Goal: Task Accomplishment & Management: Use online tool/utility

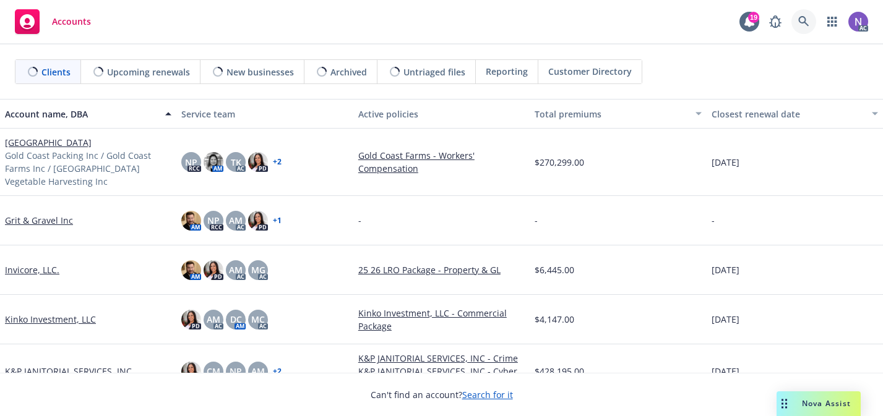
click at [805, 18] on icon at bounding box center [803, 21] width 11 height 11
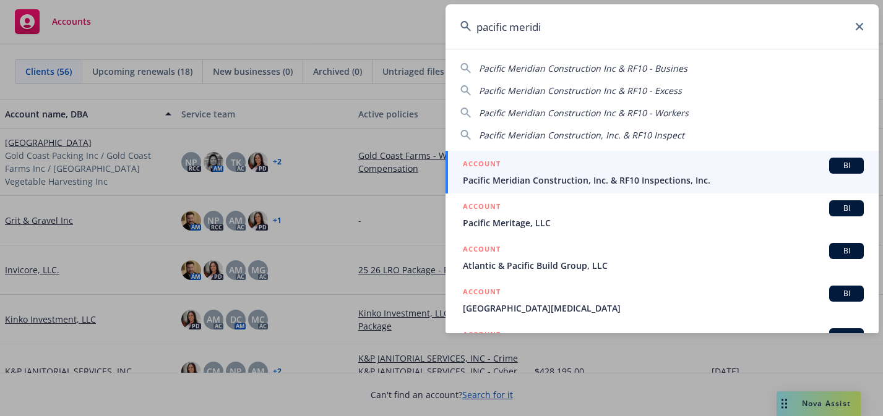
type input "pacific meridi"
click at [679, 171] on div "ACCOUNT BI" at bounding box center [663, 166] width 401 height 16
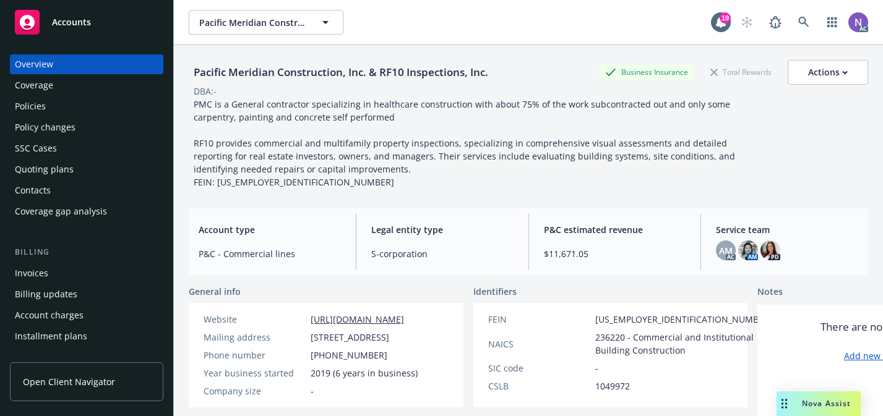
click at [84, 109] on div "Policies" at bounding box center [87, 107] width 144 height 20
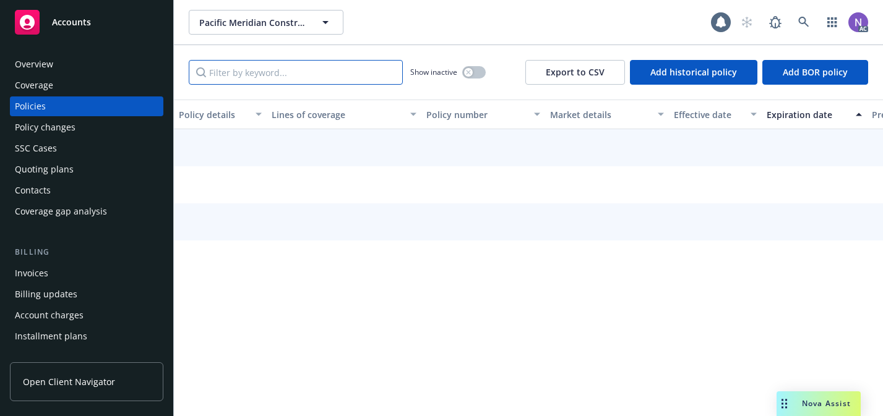
click at [364, 71] on input "Filter by keyword..." at bounding box center [296, 72] width 214 height 25
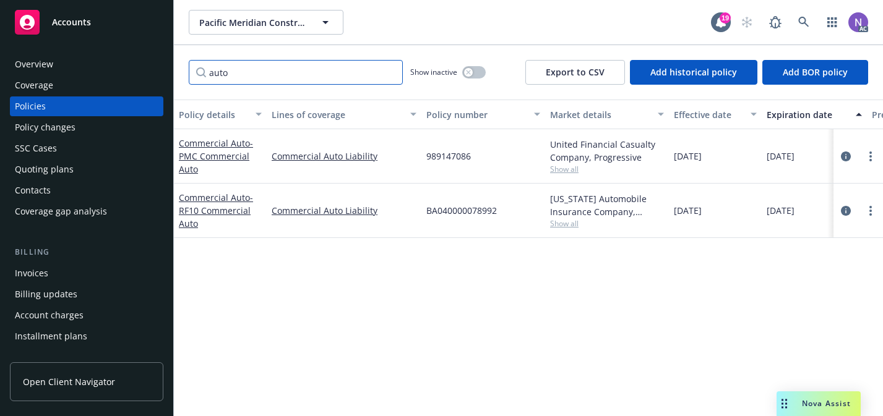
type input "auto"
click at [566, 166] on span "Show all" at bounding box center [607, 169] width 114 height 11
click at [566, 176] on body "Accounts Overview Coverage Policies Policy changes SSC Cases Quoting plans Cont…" at bounding box center [441, 208] width 883 height 416
click at [566, 170] on span "Show all" at bounding box center [607, 169] width 114 height 11
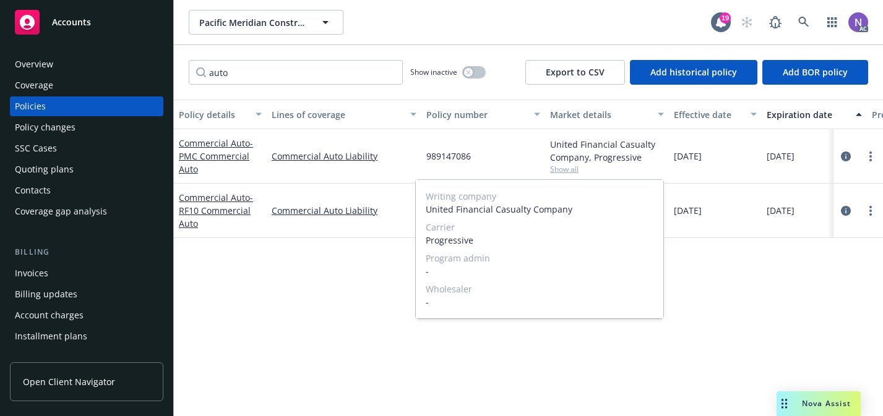
click at [566, 170] on span "Show all" at bounding box center [607, 169] width 114 height 11
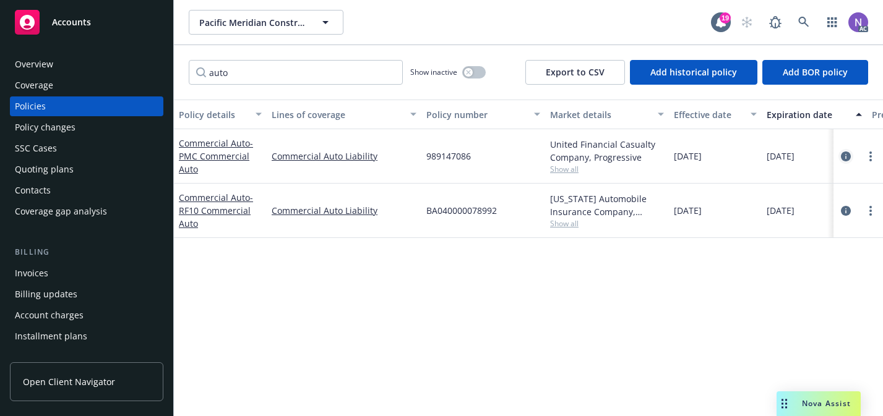
click at [848, 155] on icon "circleInformation" at bounding box center [846, 157] width 10 height 10
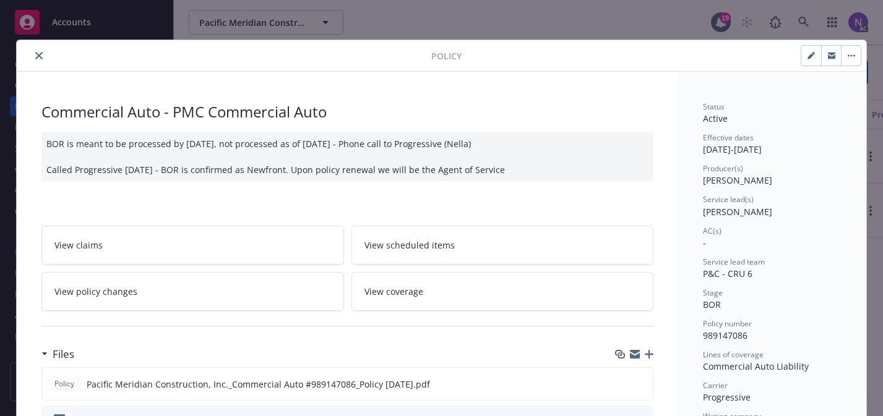
click at [41, 58] on icon "close" at bounding box center [38, 55] width 7 height 7
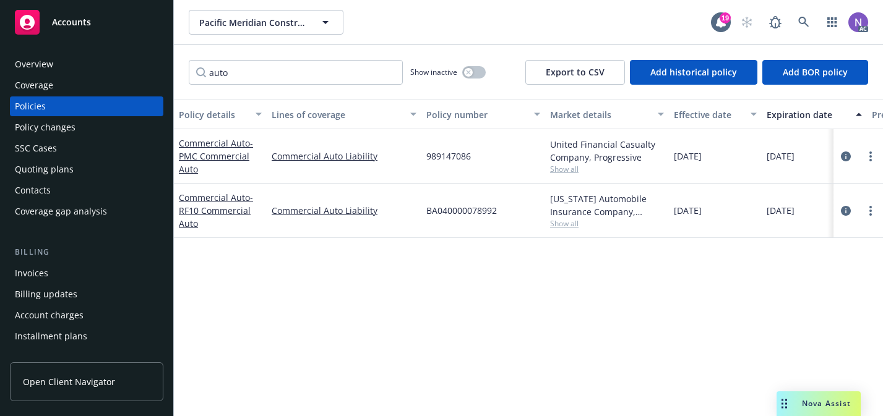
click at [129, 171] on div "Quoting plans" at bounding box center [87, 170] width 144 height 20
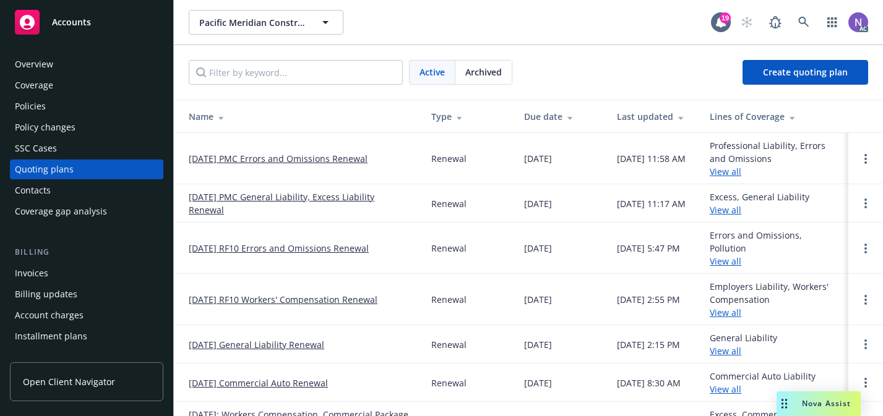
click at [320, 201] on link "10/24/25 PMC General Liability, Excess Liability Renewal" at bounding box center [300, 204] width 223 height 26
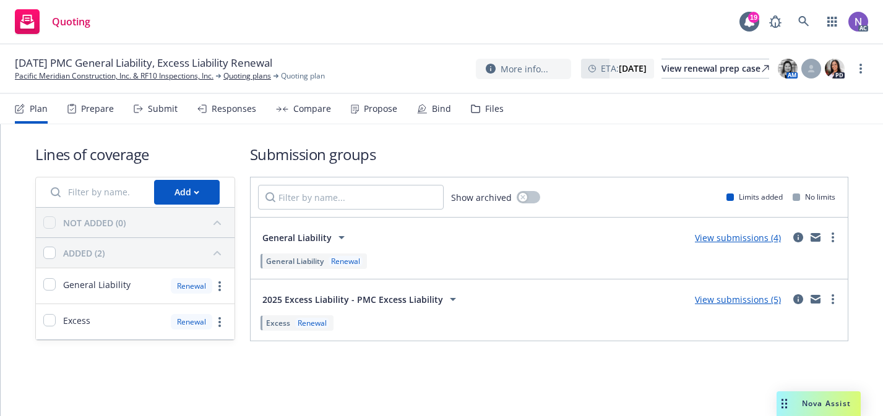
click at [90, 104] on div "Prepare" at bounding box center [97, 109] width 33 height 10
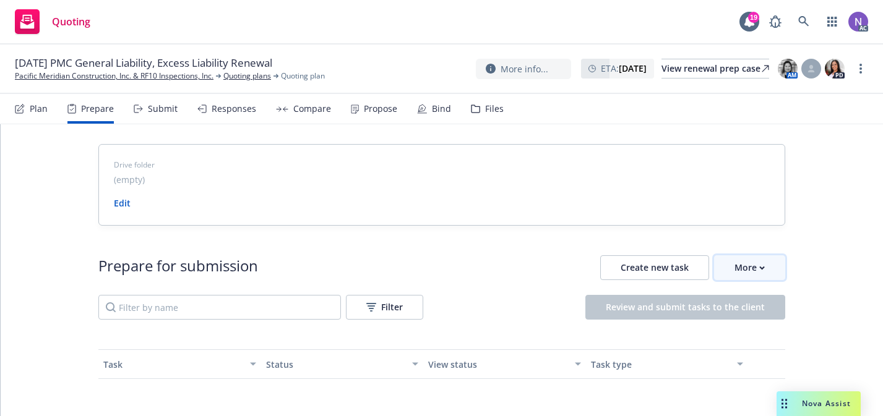
click at [775, 274] on button "More" at bounding box center [749, 268] width 71 height 25
click at [772, 332] on link "Go to Indio account" at bounding box center [803, 324] width 176 height 25
click at [863, 72] on link "more" at bounding box center [860, 68] width 15 height 15
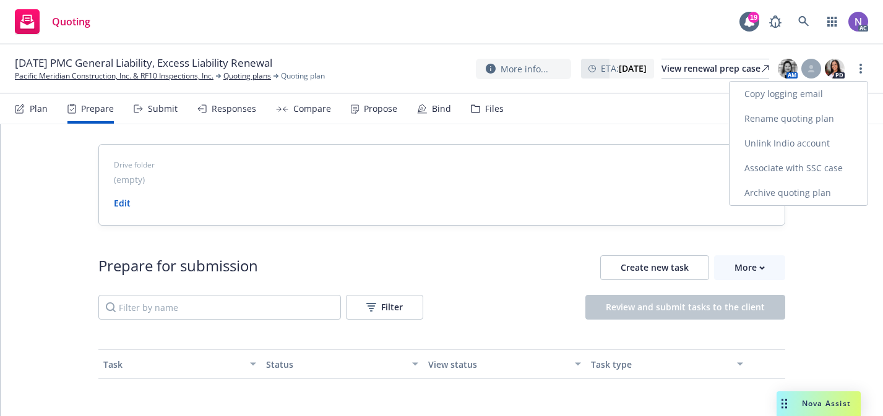
click at [824, 92] on link "Copy logging email" at bounding box center [799, 94] width 138 height 25
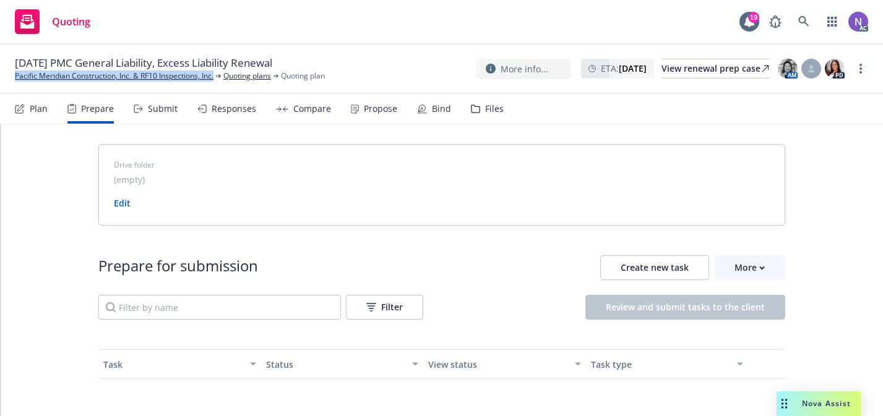
drag, startPoint x: 160, startPoint y: 79, endPoint x: 566, endPoint y: 1, distance: 412.7
click at [0, 0] on div "Quoting 19 AC 10/24/25 PMC General Liability, Excess Liability Renewal Pacific …" at bounding box center [441, 208] width 883 height 416
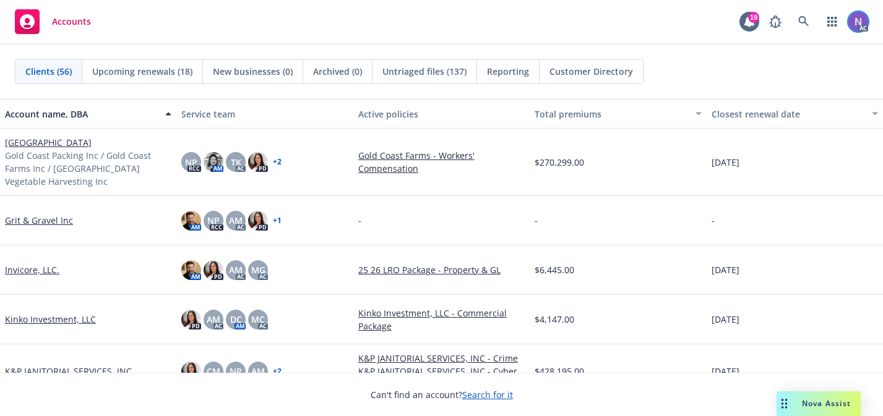
click at [853, 20] on img at bounding box center [858, 22] width 20 height 20
click at [751, 22] on icon at bounding box center [749, 21] width 10 height 11
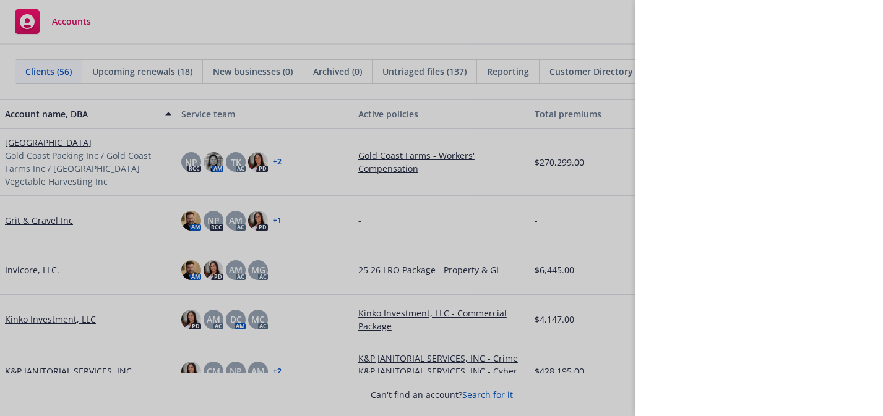
click at [605, 27] on div at bounding box center [441, 208] width 883 height 416
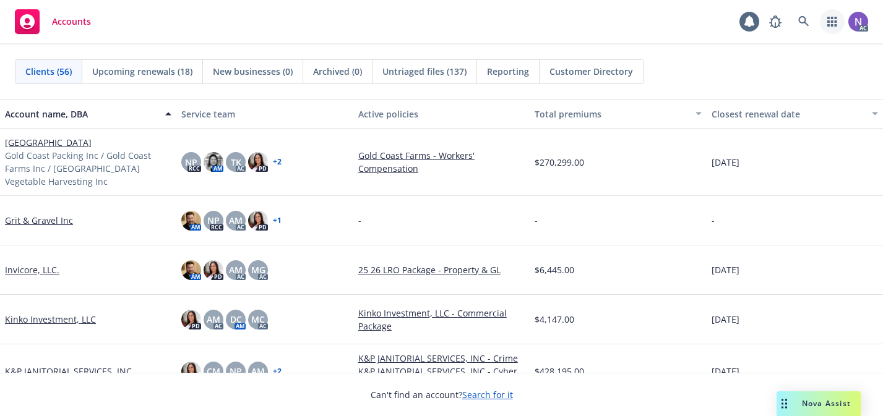
click at [830, 21] on icon "button" at bounding box center [832, 22] width 10 height 10
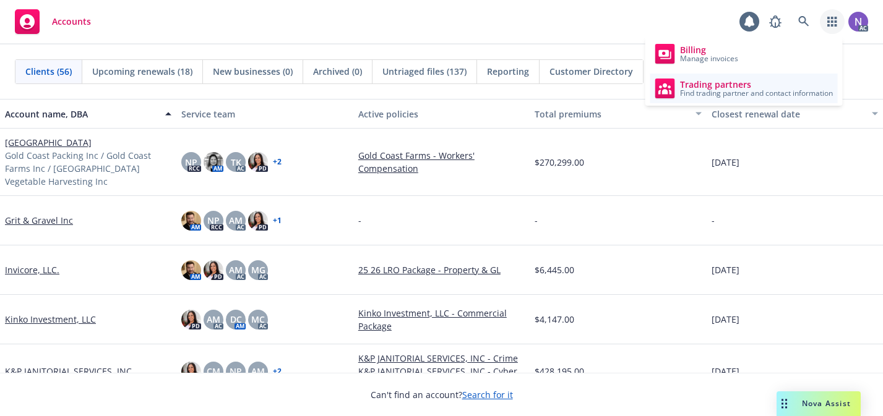
click at [717, 84] on span "Trading partners" at bounding box center [756, 85] width 153 height 10
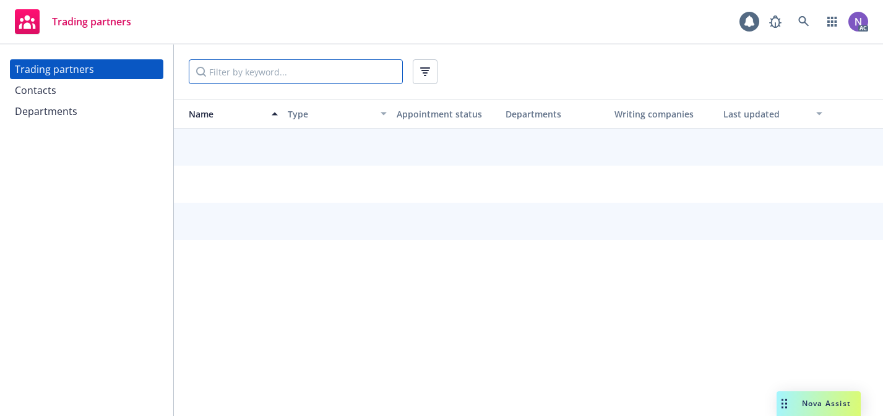
click at [347, 75] on input "Filter by keyword..." at bounding box center [296, 71] width 214 height 25
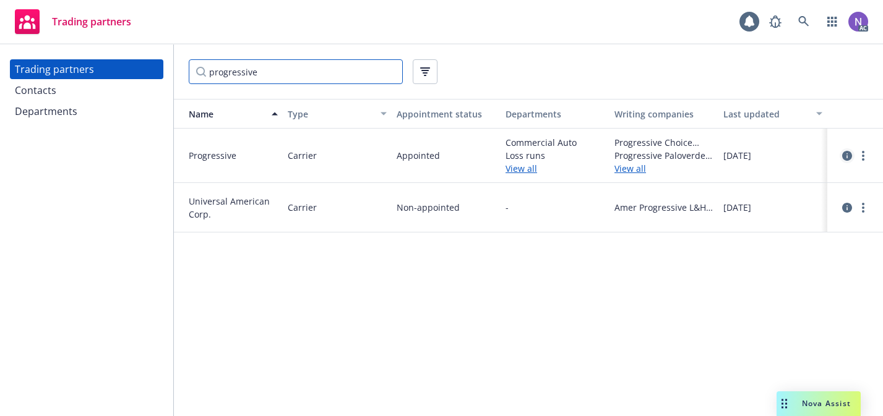
type input "progressive"
click at [850, 159] on icon "circleInformation" at bounding box center [847, 156] width 10 height 10
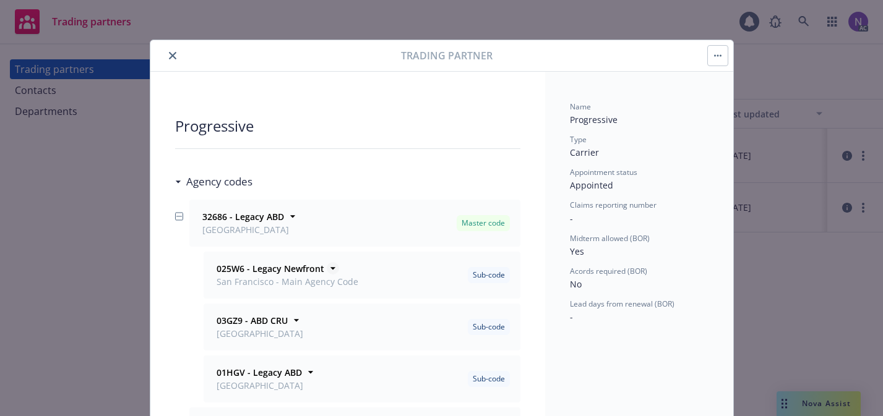
click at [234, 269] on strong "025W6 - Legacy Newfront" at bounding box center [271, 269] width 108 height 12
copy strong "025W6"
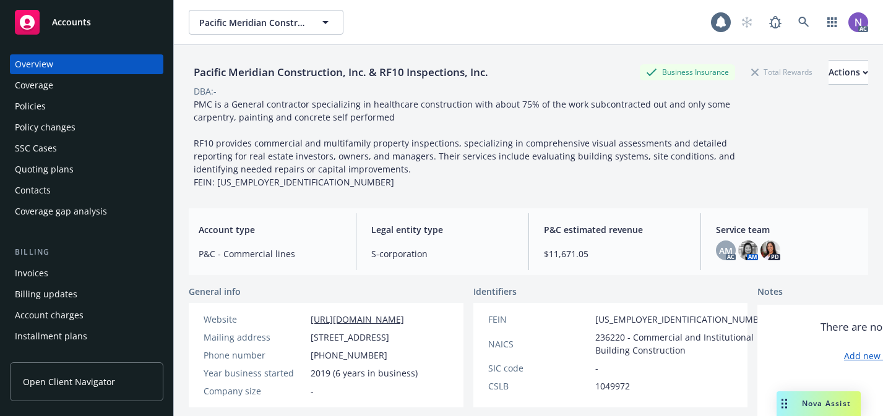
click at [68, 117] on div "Overview Coverage Policies Policy changes SSC Cases Quoting plans Contacts Cove…" at bounding box center [86, 137] width 153 height 167
click at [65, 110] on div "Policies" at bounding box center [87, 107] width 144 height 20
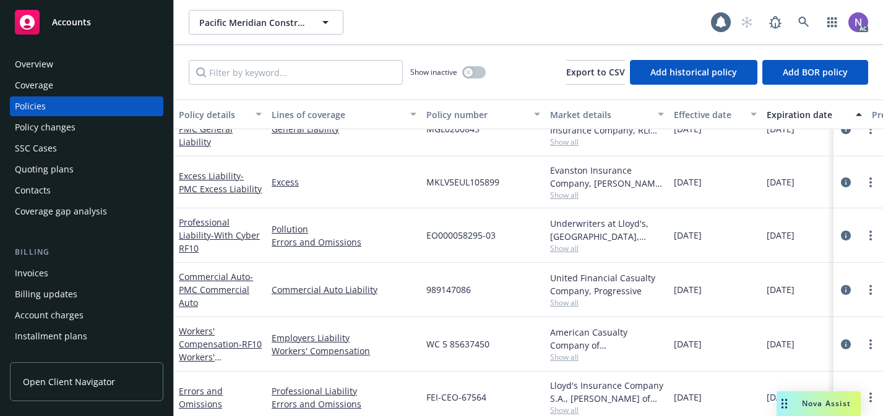
scroll to position [28, 0]
click at [460, 293] on span "989147086" at bounding box center [448, 289] width 45 height 13
copy span "989147086"
click at [464, 286] on span "989147086" at bounding box center [448, 289] width 45 height 13
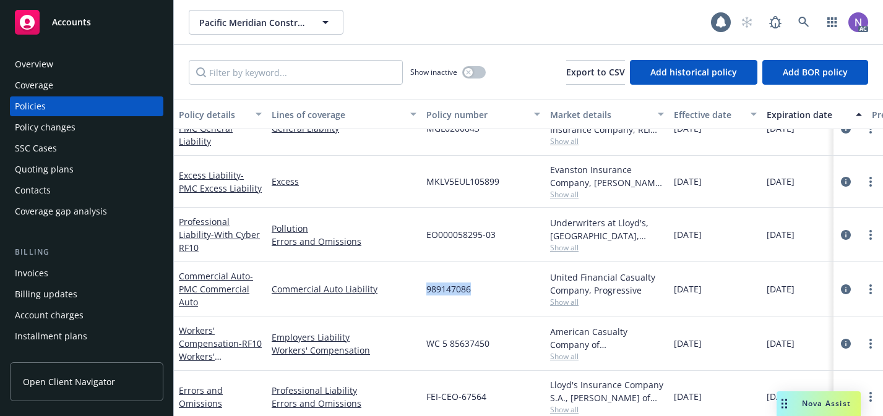
click at [464, 286] on span "989147086" at bounding box center [448, 289] width 45 height 13
copy span "989147086"
click at [848, 289] on icon "circleInformation" at bounding box center [846, 290] width 10 height 10
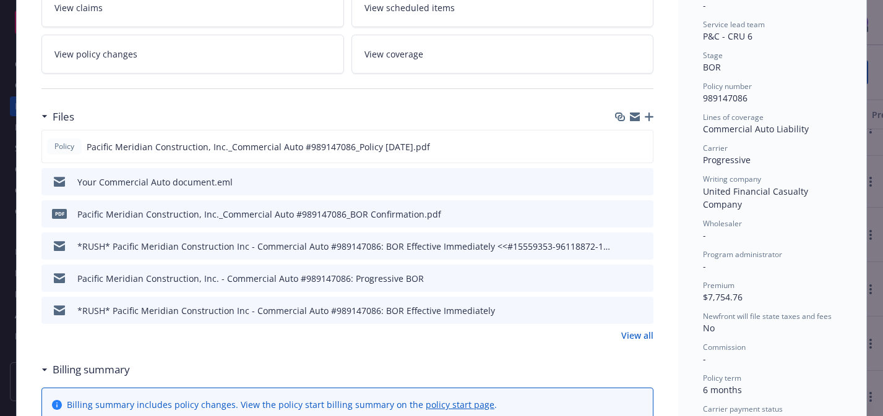
scroll to position [238, 0]
click at [643, 214] on icon "preview file" at bounding box center [641, 213] width 11 height 9
click at [645, 213] on icon "preview file" at bounding box center [641, 213] width 11 height 9
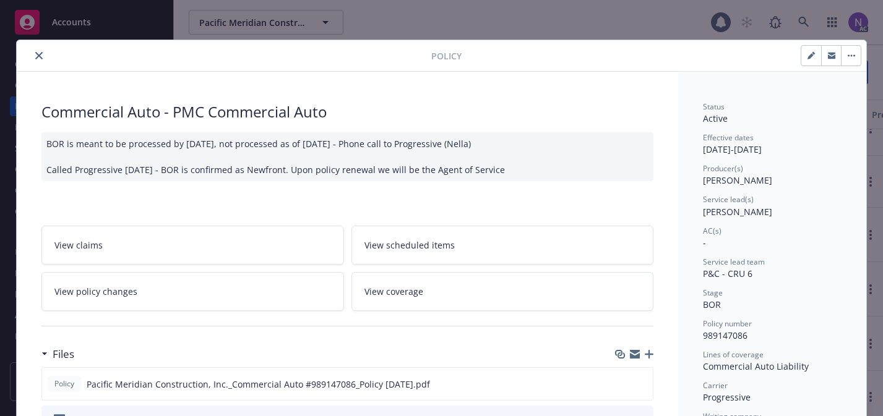
click at [37, 55] on icon "close" at bounding box center [38, 55] width 7 height 7
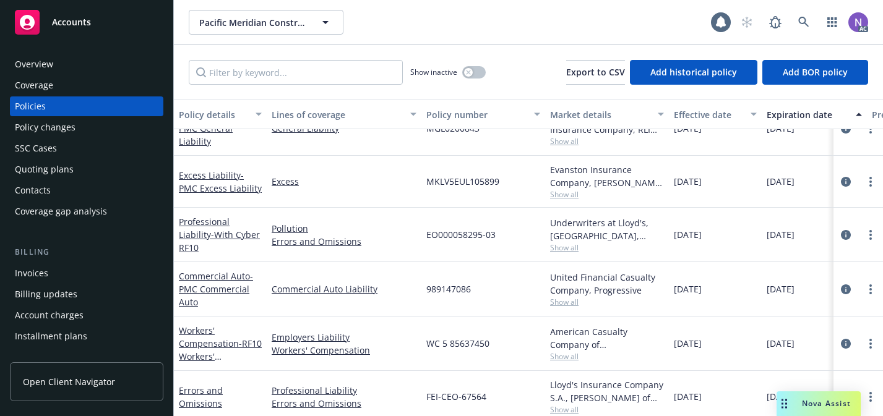
click at [102, 165] on div "Quoting plans" at bounding box center [87, 170] width 144 height 20
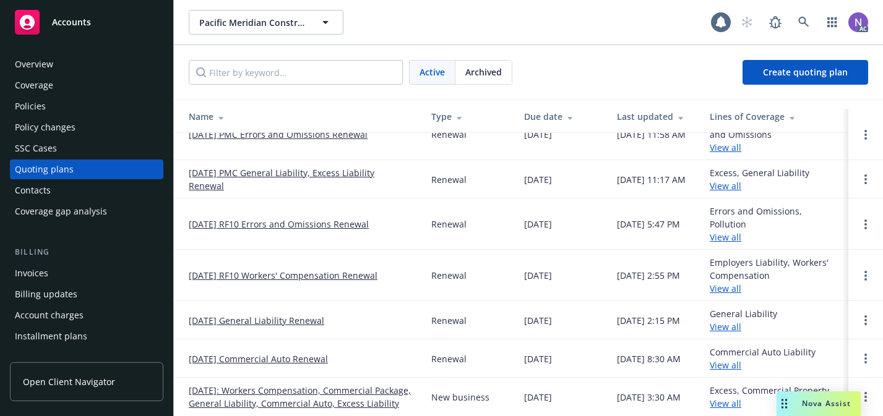
scroll to position [37, 0]
click at [311, 353] on link "[DATE] Commercial Auto Renewal" at bounding box center [258, 359] width 139 height 13
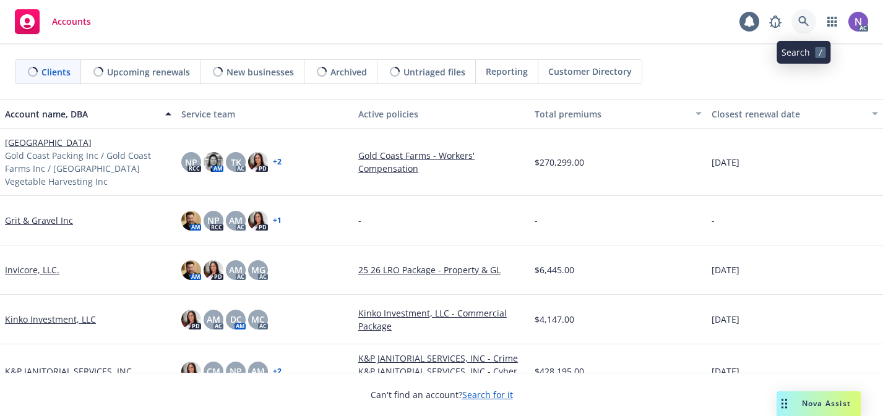
click at [803, 30] on link at bounding box center [803, 21] width 25 height 25
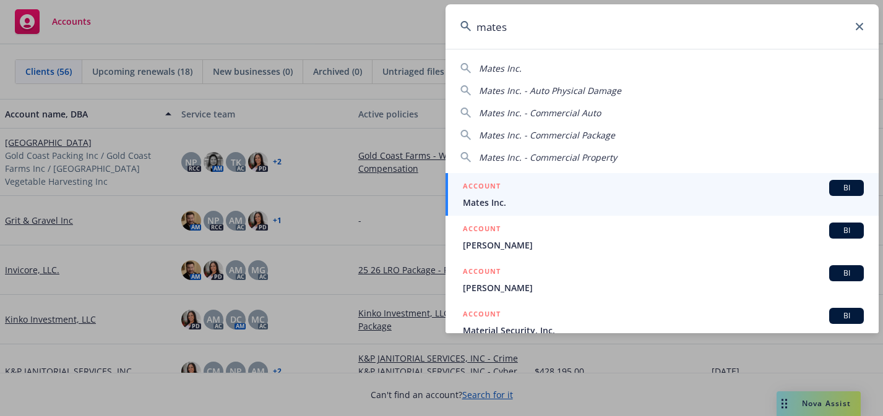
type input "mates"
click at [558, 191] on div "ACCOUNT BI" at bounding box center [663, 188] width 401 height 16
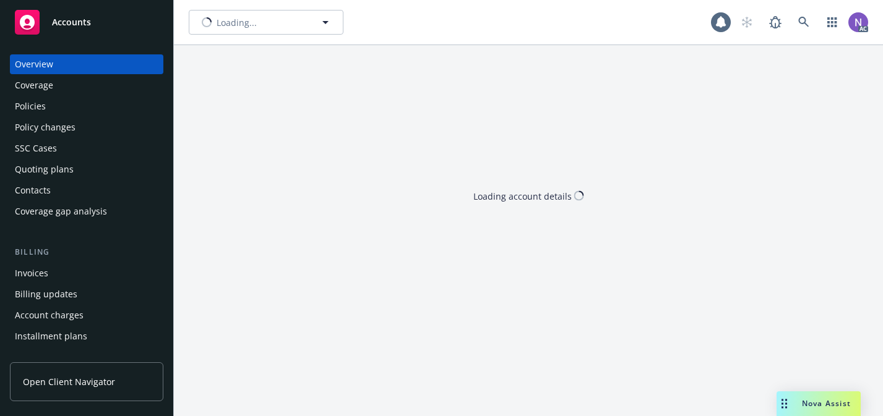
click at [45, 102] on div "Policies" at bounding box center [30, 107] width 31 height 20
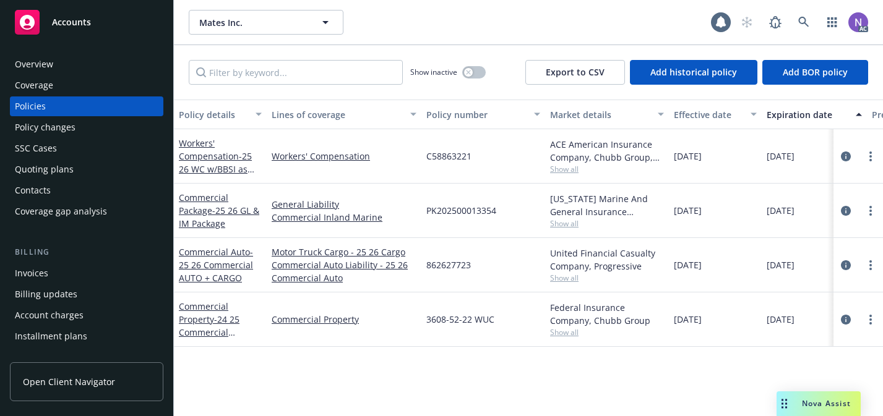
click at [447, 261] on span "862627723" at bounding box center [448, 265] width 45 height 13
copy span "862627723"
click at [847, 269] on icon "circleInformation" at bounding box center [846, 266] width 10 height 10
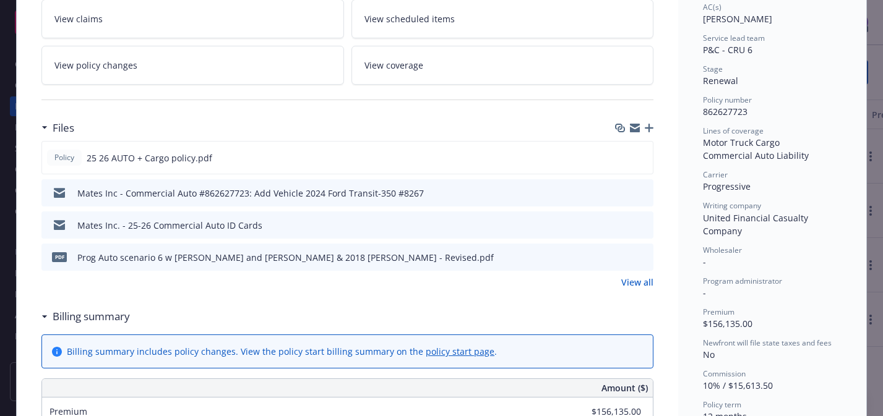
scroll to position [225, 0]
click at [642, 154] on icon "preview file" at bounding box center [640, 156] width 11 height 9
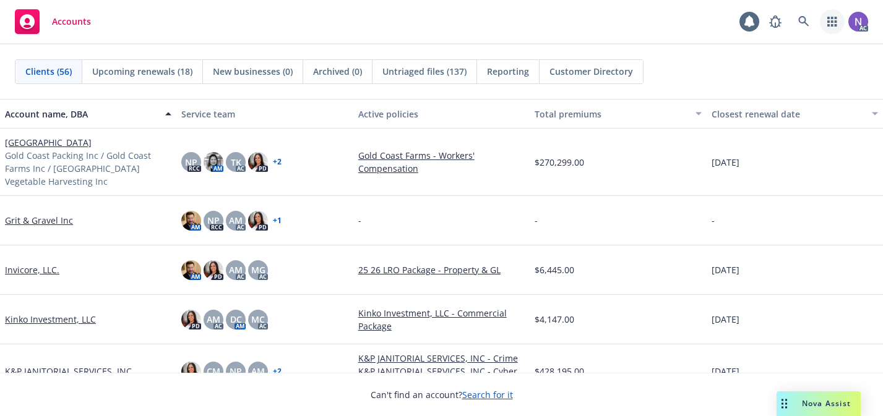
click at [835, 22] on icon "button" at bounding box center [831, 22] width 9 height 10
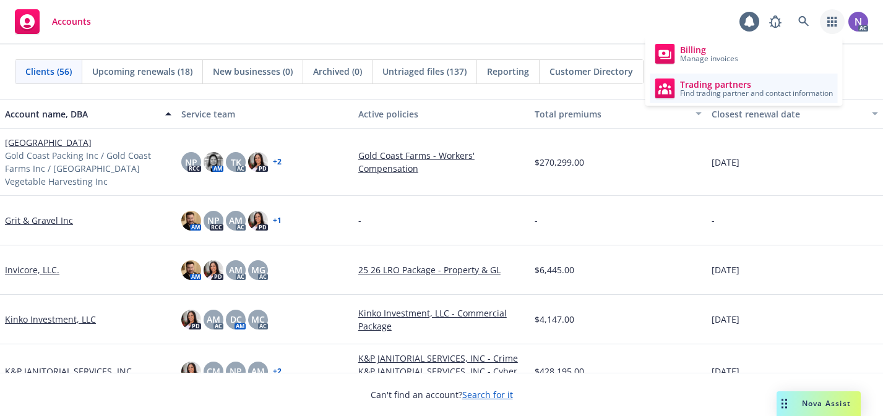
click at [777, 84] on span "Trading partners" at bounding box center [756, 85] width 153 height 10
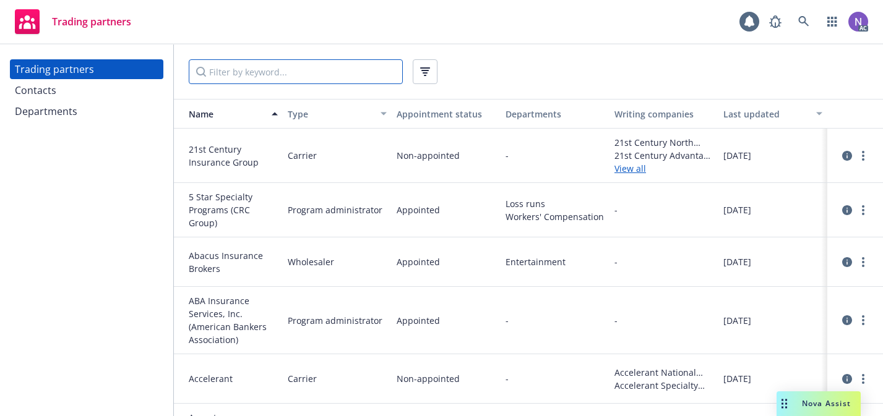
click at [372, 77] on input "Filter by keyword..." at bounding box center [296, 71] width 214 height 25
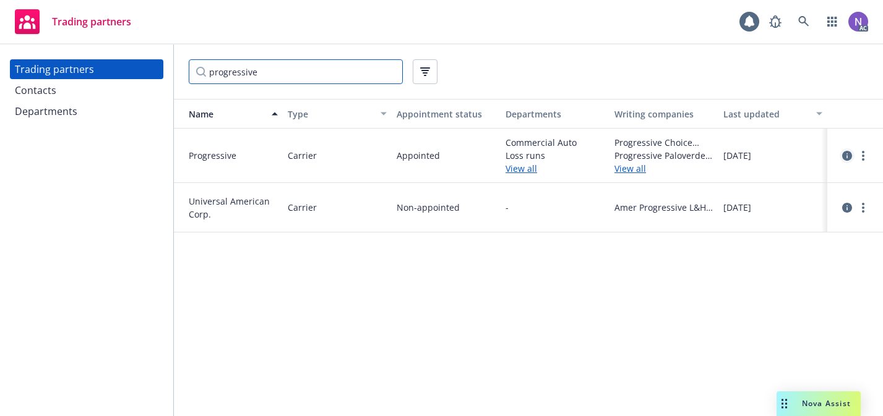
type input "progressive"
click at [845, 159] on icon "circleInformation" at bounding box center [847, 156] width 10 height 10
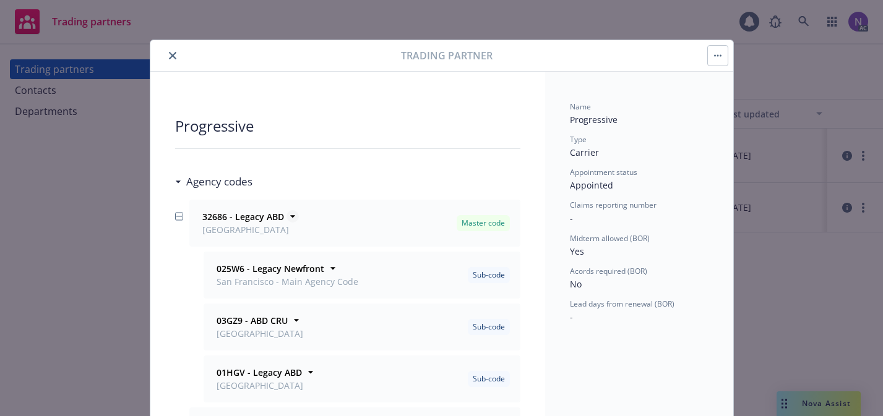
click at [218, 218] on strong "32686 - Legacy ABD" at bounding box center [243, 217] width 82 height 12
copy strong "32686"
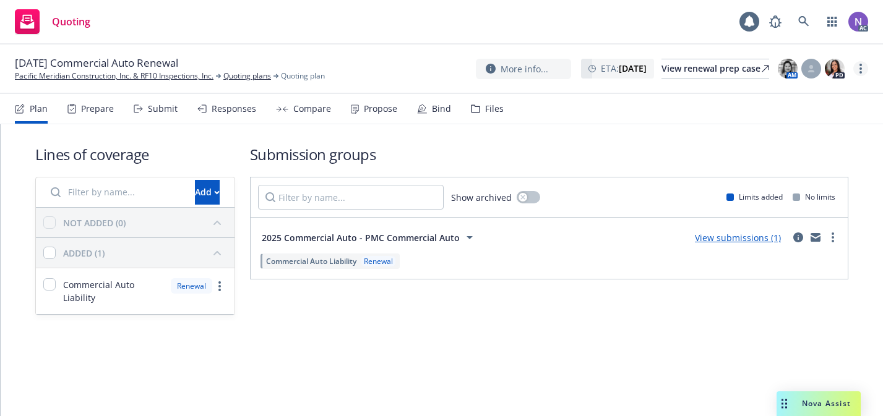
click at [863, 69] on link "more" at bounding box center [860, 68] width 15 height 15
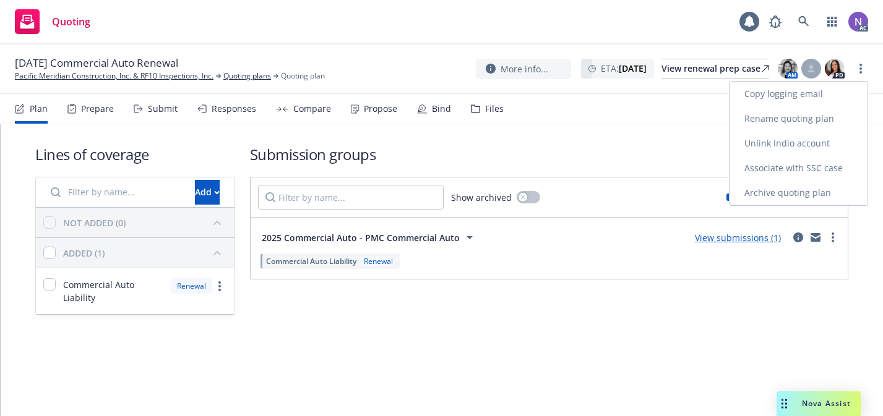
click at [792, 122] on link "Rename quoting plan" at bounding box center [799, 118] width 138 height 25
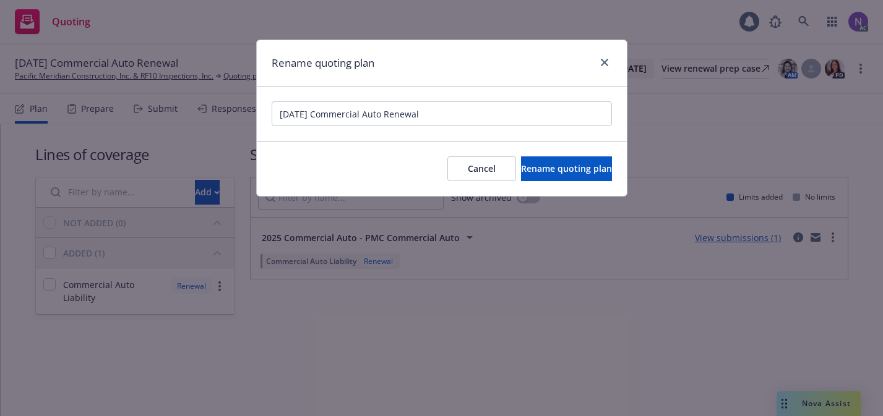
click at [321, 114] on input "[DATE] Commercial Auto Renewal" at bounding box center [442, 113] width 340 height 25
click at [317, 114] on input "[DATE] Commercial Auto Renewal" at bounding box center [442, 113] width 340 height 25
type input "[DATE] PMC Commercial Auto Renewal"
click at [539, 166] on span "Rename quoting plan" at bounding box center [566, 169] width 91 height 12
